Goal: Task Accomplishment & Management: Use online tool/utility

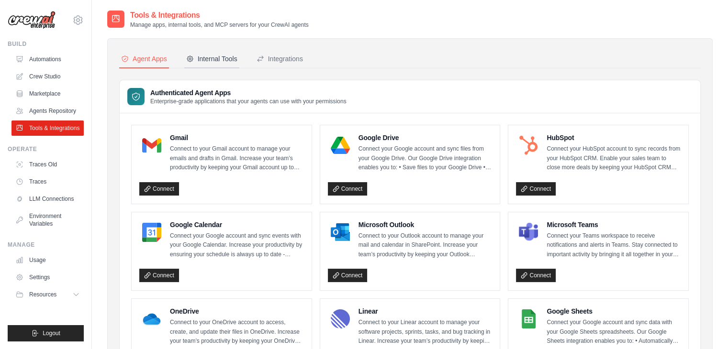
click at [205, 58] on div "Internal Tools" at bounding box center [211, 59] width 51 height 10
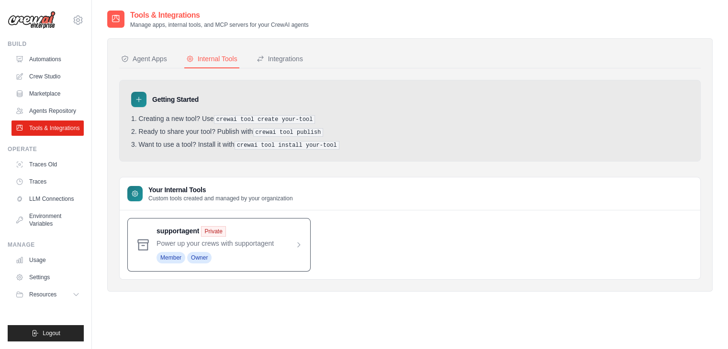
click at [247, 239] on span at bounding box center [229, 244] width 146 height 37
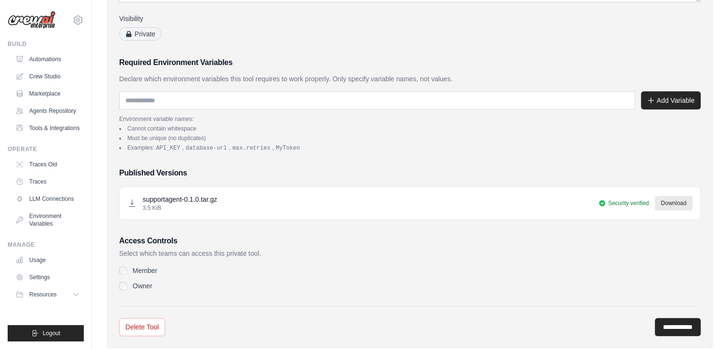
scroll to position [194, 0]
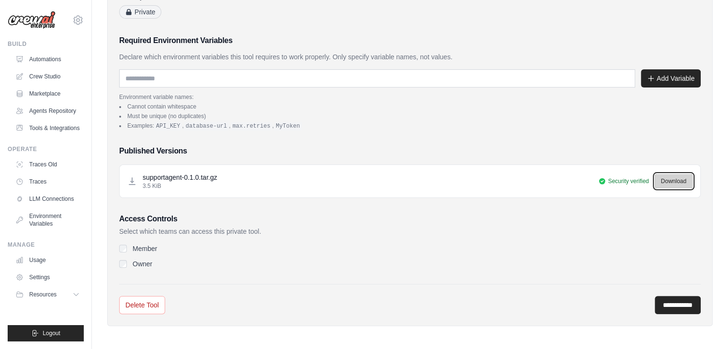
click at [668, 177] on link "Download" at bounding box center [674, 181] width 38 height 14
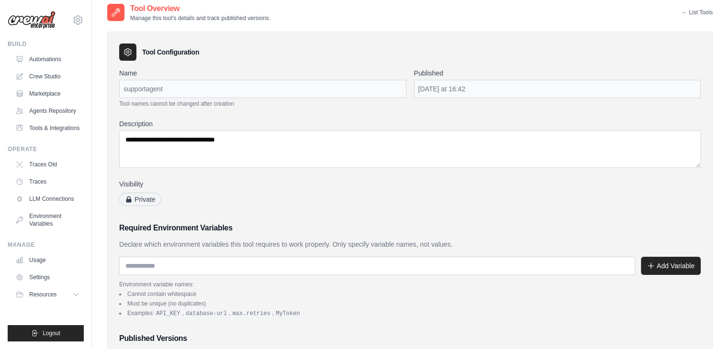
scroll to position [0, 0]
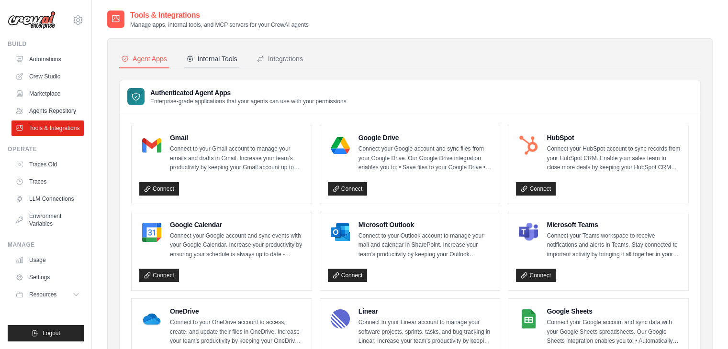
click at [194, 67] on button "Internal Tools" at bounding box center [211, 59] width 55 height 18
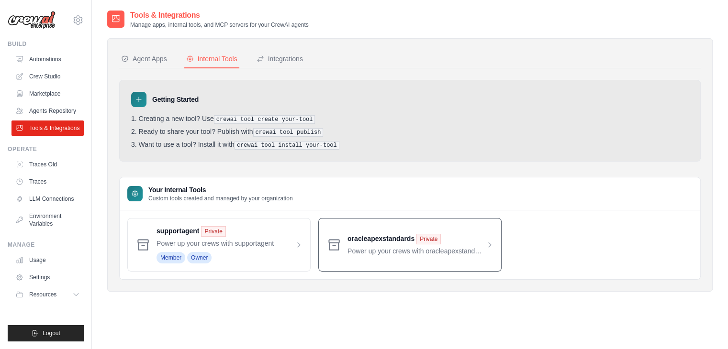
click at [482, 253] on span at bounding box center [420, 245] width 146 height 22
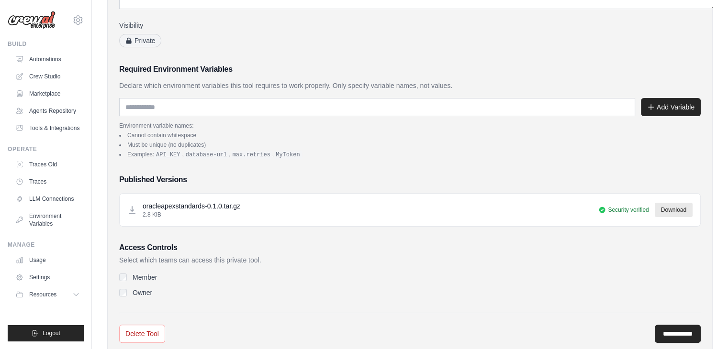
scroll to position [234, 0]
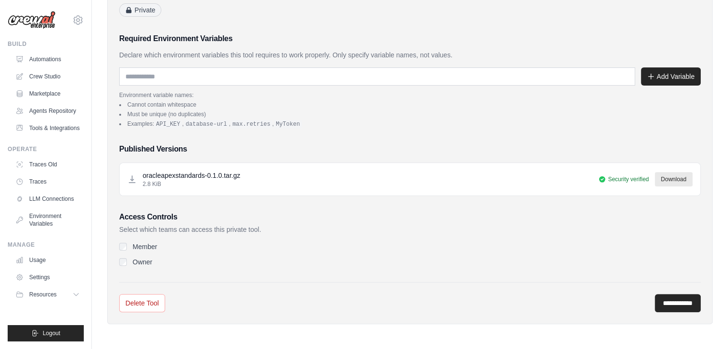
click at [137, 244] on label "Member" at bounding box center [145, 247] width 24 height 10
click at [133, 265] on label "Owner" at bounding box center [143, 262] width 20 height 10
click at [198, 257] on div "Owner" at bounding box center [409, 262] width 581 height 10
click at [316, 252] on div "Member Owner" at bounding box center [409, 254] width 581 height 25
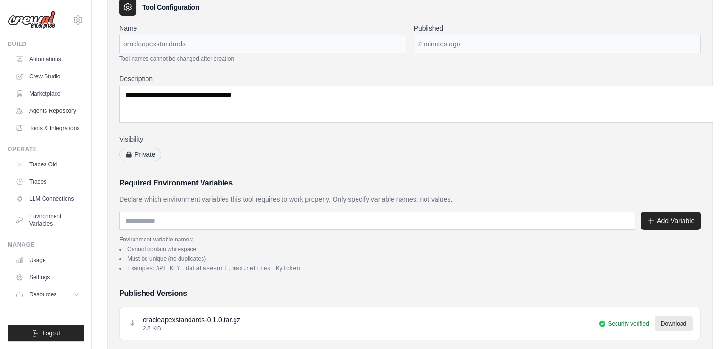
scroll to position [0, 0]
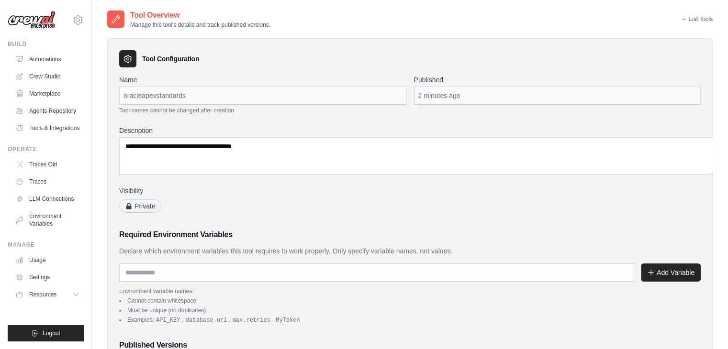
click at [699, 18] on link "← List Tools" at bounding box center [696, 19] width 31 height 8
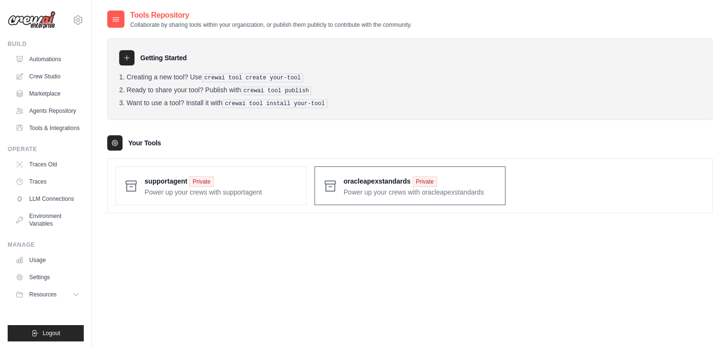
click at [398, 196] on span at bounding box center [421, 186] width 154 height 22
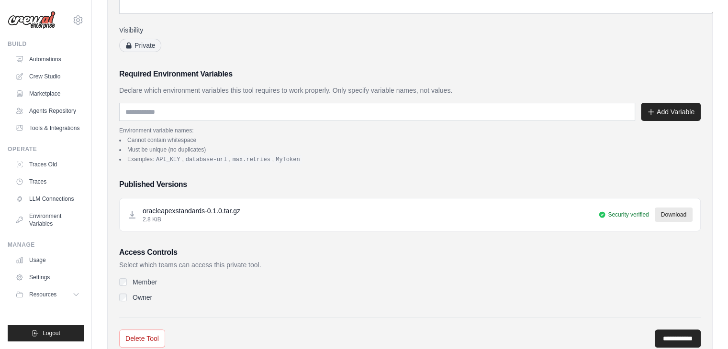
scroll to position [234, 0]
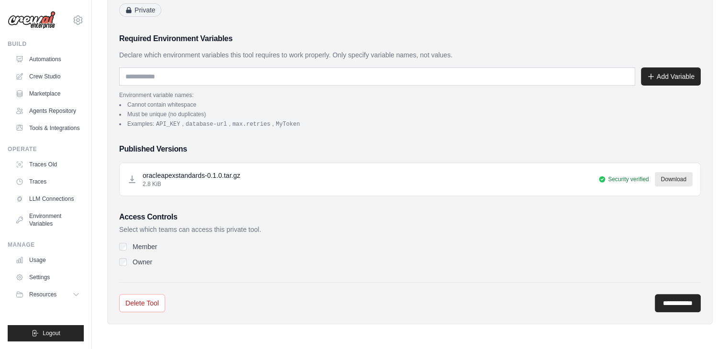
click at [120, 249] on div "Member" at bounding box center [409, 247] width 581 height 10
click at [188, 228] on div "Access Controls Select which teams can access this private tool. Member Owner" at bounding box center [409, 240] width 581 height 56
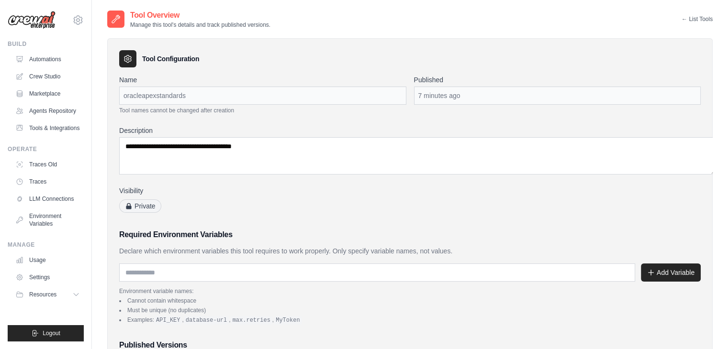
click at [241, 94] on div "oracleapexstandards" at bounding box center [262, 96] width 287 height 18
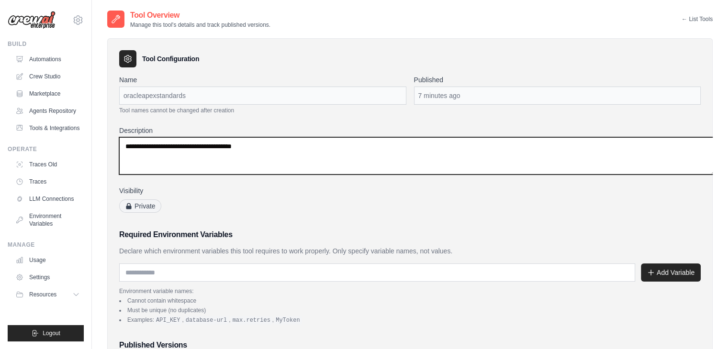
click at [209, 161] on textarea "**********" at bounding box center [417, 155] width 597 height 37
click at [279, 158] on textarea "**********" at bounding box center [417, 155] width 597 height 37
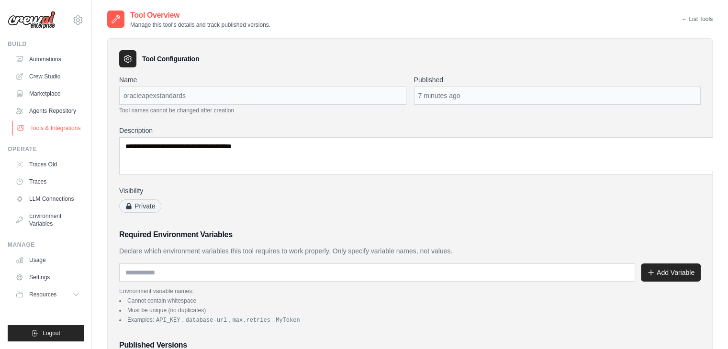
click at [59, 126] on link "Tools & Integrations" at bounding box center [48, 128] width 72 height 15
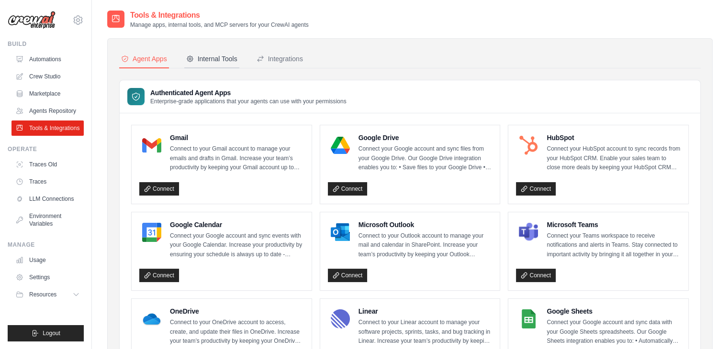
click at [203, 62] on div "Internal Tools" at bounding box center [211, 59] width 51 height 10
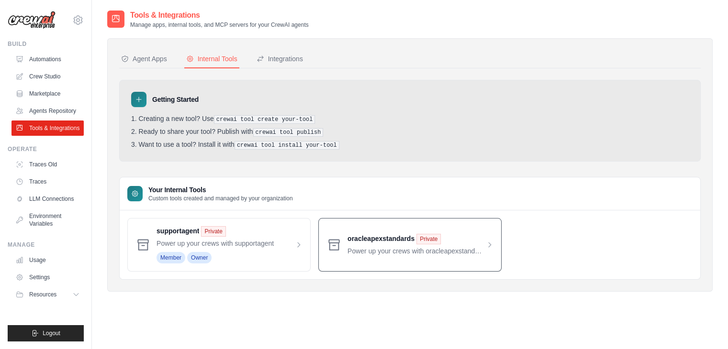
click at [434, 255] on span at bounding box center [420, 245] width 146 height 22
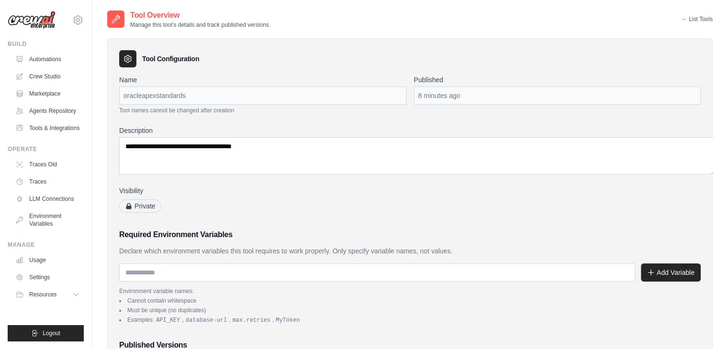
click at [132, 207] on span "Private" at bounding box center [140, 206] width 42 height 13
click at [247, 203] on div "Private" at bounding box center [262, 207] width 287 height 14
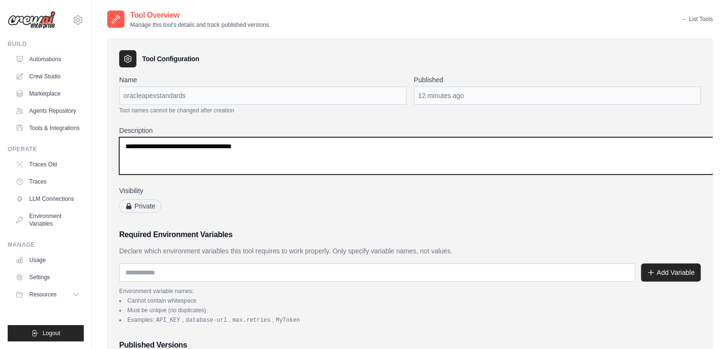
click at [277, 157] on textarea "**********" at bounding box center [417, 155] width 597 height 37
drag, startPoint x: 187, startPoint y: 144, endPoint x: 101, endPoint y: 144, distance: 86.1
click at [107, 144] on div "**********" at bounding box center [409, 279] width 605 height 482
paste textarea "**********"
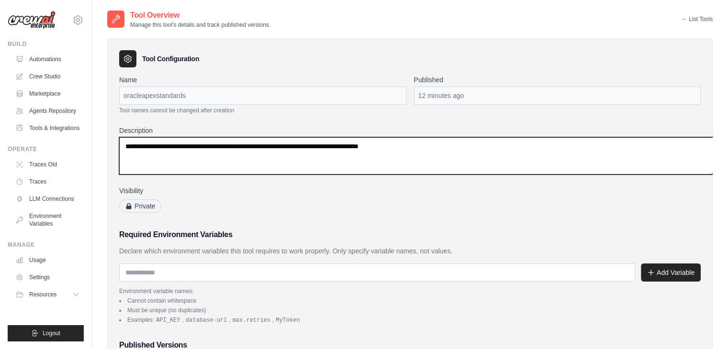
click at [444, 153] on textarea "**********" at bounding box center [417, 155] width 597 height 37
type textarea "**********"
click at [432, 159] on textarea "**********" at bounding box center [417, 155] width 597 height 37
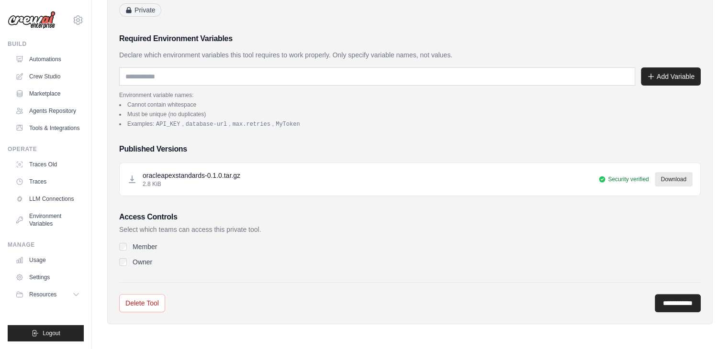
scroll to position [234, 0]
click at [136, 247] on label "Member" at bounding box center [145, 247] width 24 height 10
click at [123, 266] on div "Owner" at bounding box center [409, 262] width 581 height 10
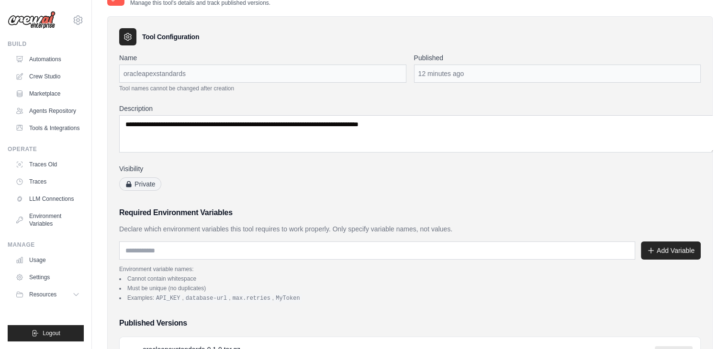
scroll to position [0, 0]
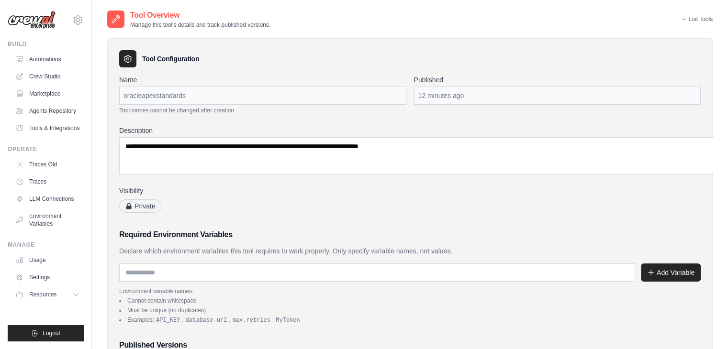
click at [118, 22] on div "Tool Overview Manage this tool's details and track published versions." at bounding box center [188, 19] width 163 height 19
click at [696, 20] on link "← List Tools" at bounding box center [696, 19] width 31 height 8
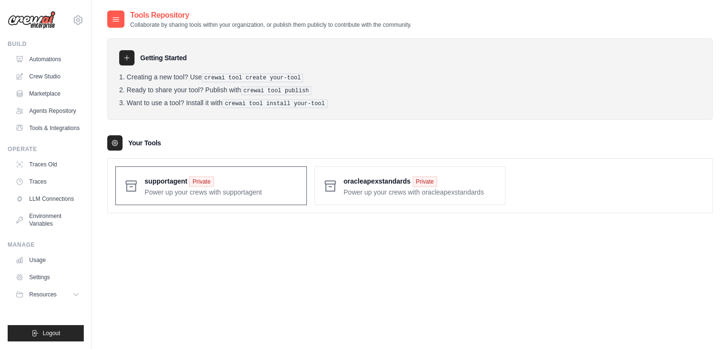
click at [227, 190] on span at bounding box center [222, 186] width 154 height 22
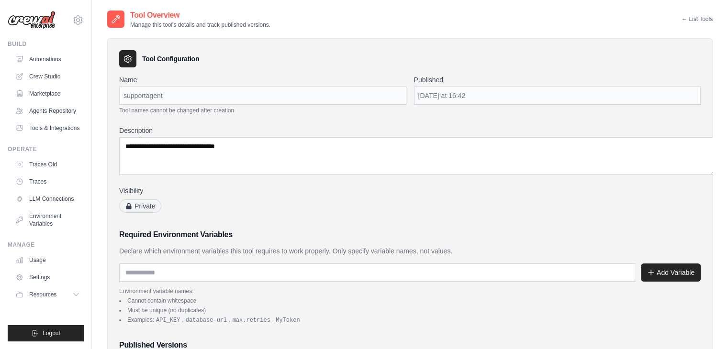
click at [701, 19] on link "← List Tools" at bounding box center [696, 19] width 31 height 8
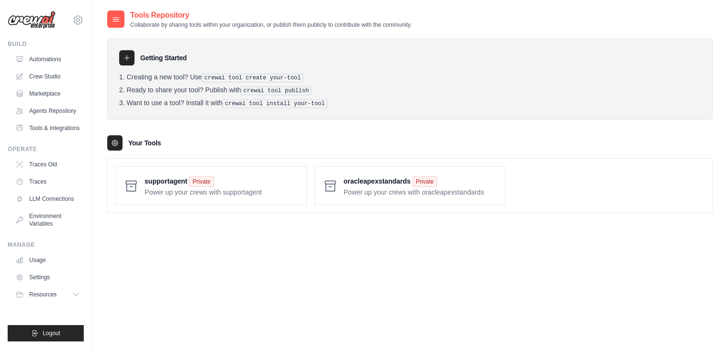
click at [477, 242] on div "Tools Repository Collaborate by sharing tools within your organization, or publ…" at bounding box center [409, 184] width 605 height 349
click at [354, 243] on div "Tools Repository Collaborate by sharing tools within your organization, or publ…" at bounding box center [409, 184] width 605 height 349
click at [387, 192] on span at bounding box center [421, 186] width 154 height 22
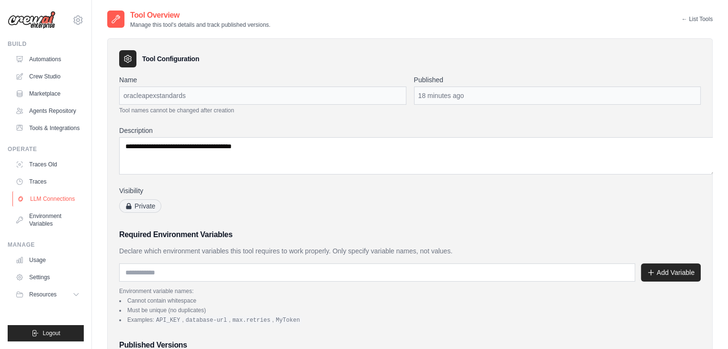
click at [45, 200] on link "LLM Connections" at bounding box center [48, 198] width 72 height 15
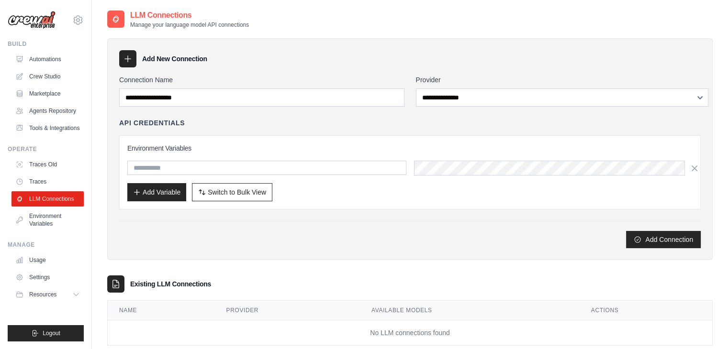
click at [178, 271] on div "**********" at bounding box center [409, 187] width 605 height 317
click at [39, 128] on link "Tools & Integrations" at bounding box center [48, 128] width 72 height 15
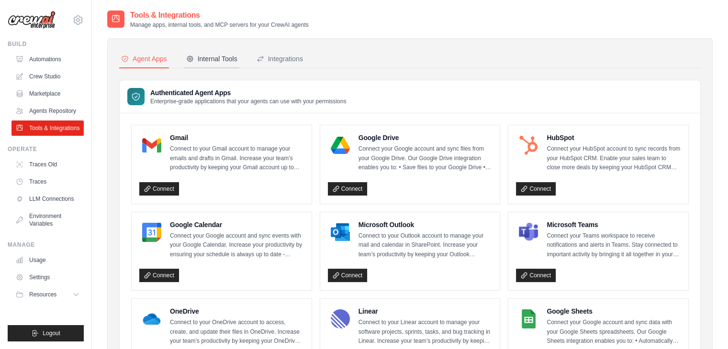
click at [212, 57] on div "Internal Tools" at bounding box center [211, 59] width 51 height 10
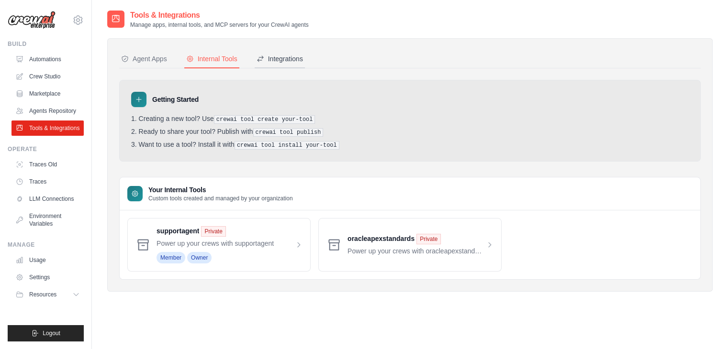
click at [277, 55] on div "Integrations" at bounding box center [280, 59] width 46 height 10
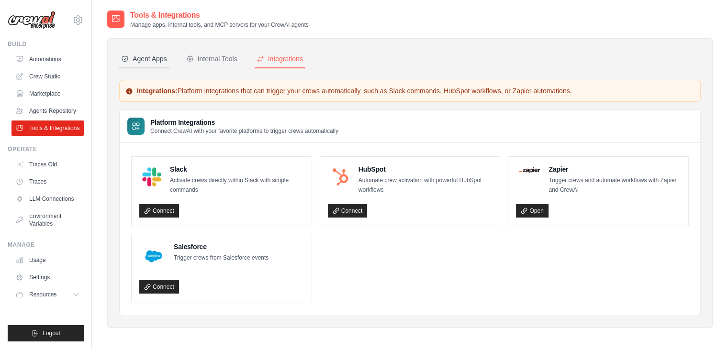
click at [136, 67] on button "Agent Apps" at bounding box center [144, 59] width 50 height 18
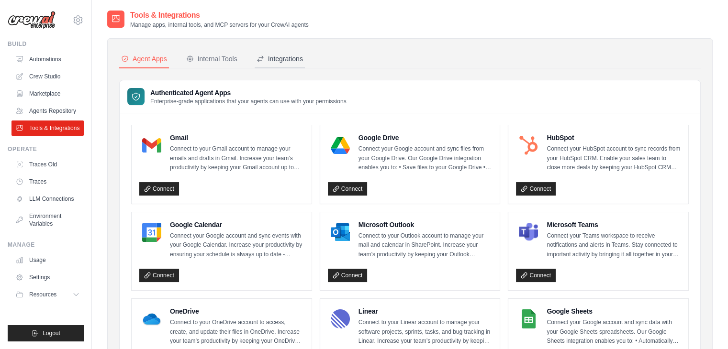
click at [269, 61] on div "Integrations" at bounding box center [280, 59] width 46 height 10
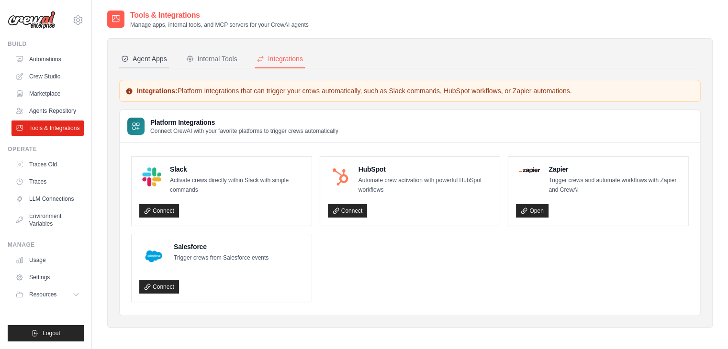
click at [134, 63] on div "Agent Apps" at bounding box center [144, 59] width 46 height 10
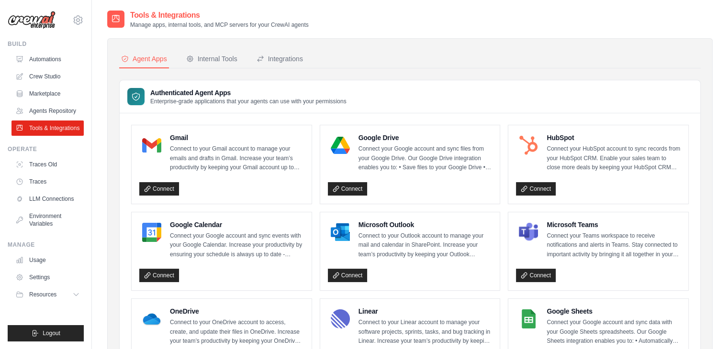
click at [211, 55] on div "Internal Tools" at bounding box center [211, 59] width 51 height 10
